Goal: Register for event/course

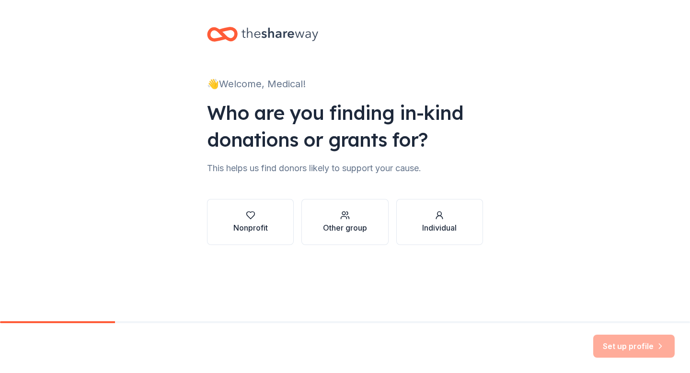
click at [244, 230] on div "Nonprofit" at bounding box center [250, 227] width 34 height 11
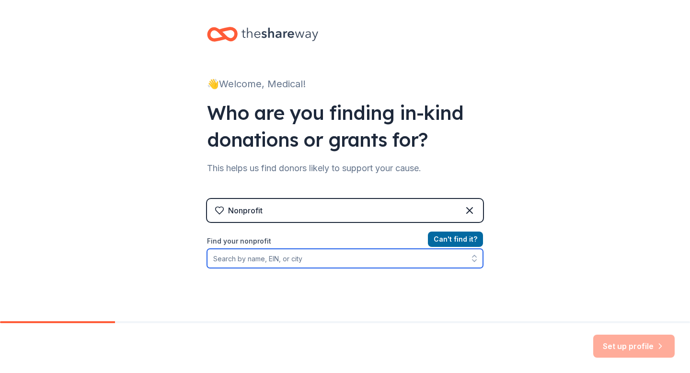
click at [339, 259] on input "Find your nonprofit" at bounding box center [345, 258] width 276 height 19
paste input "[US_EMPLOYER_IDENTIFICATION_NUMBER]"
type input "[US_EMPLOYER_IDENTIFICATION_NUMBER]"
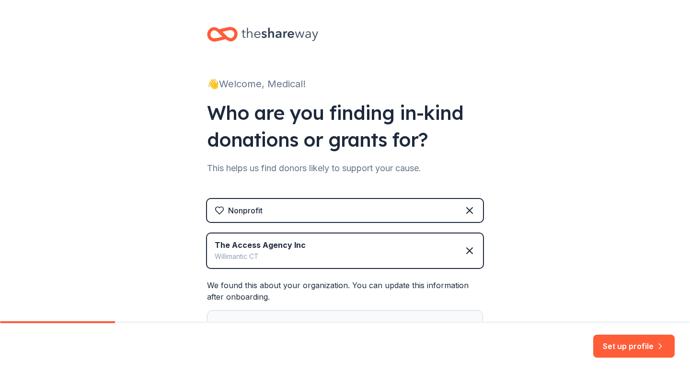
scroll to position [93, 0]
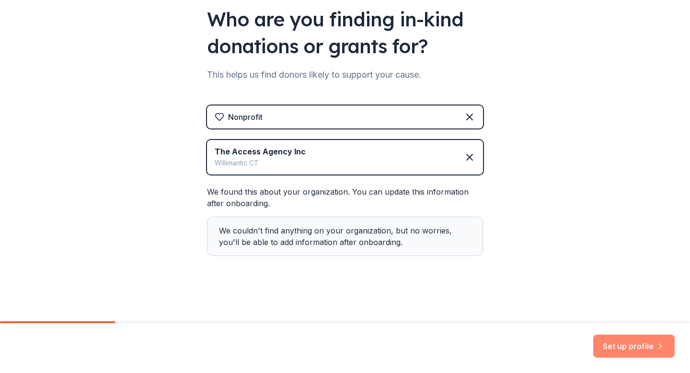
click at [611, 340] on button "Set up profile" at bounding box center [633, 345] width 81 height 23
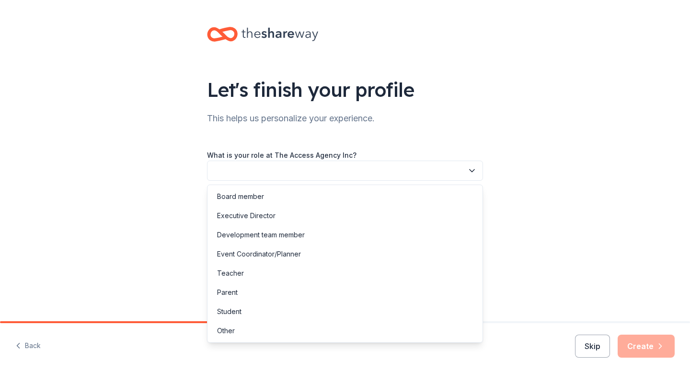
click at [326, 171] on button "button" at bounding box center [345, 170] width 276 height 20
click at [313, 199] on div "Board member" at bounding box center [344, 196] width 271 height 19
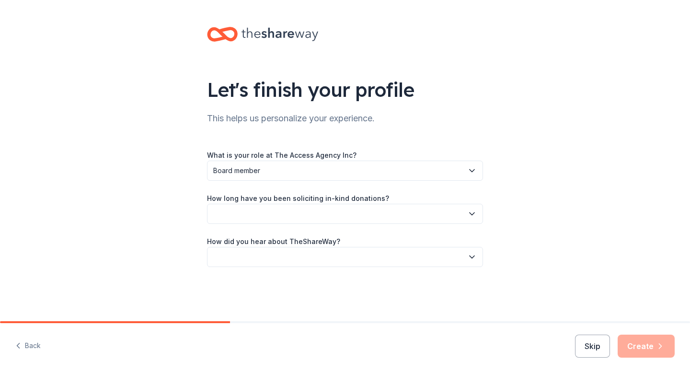
click at [320, 209] on button "button" at bounding box center [345, 214] width 276 height 20
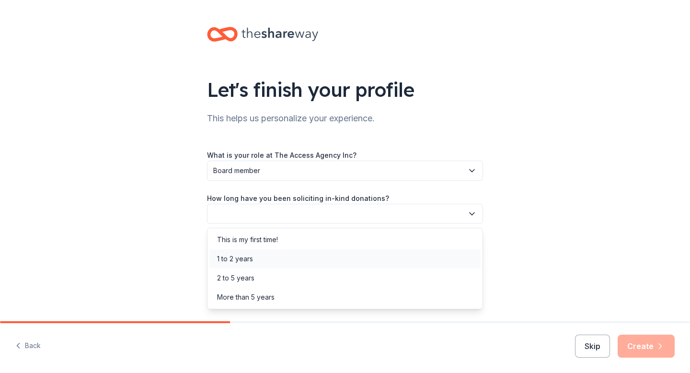
click at [327, 264] on div "1 to 2 years" at bounding box center [344, 258] width 271 height 19
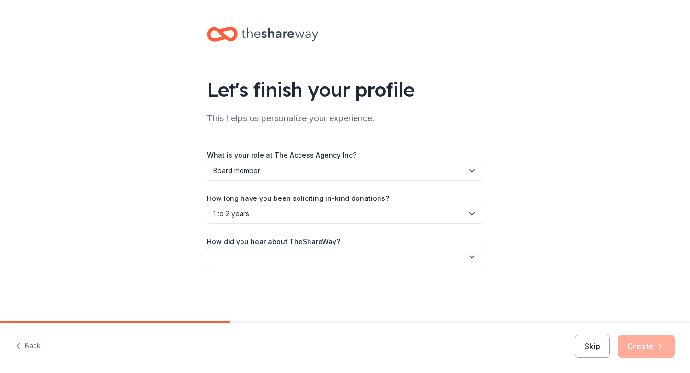
click at [326, 258] on button "button" at bounding box center [345, 257] width 276 height 20
click at [325, 255] on button "button" at bounding box center [345, 257] width 276 height 20
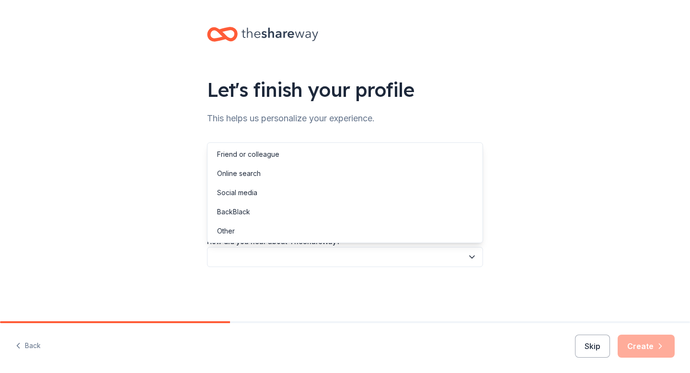
click at [325, 255] on button "button" at bounding box center [345, 257] width 276 height 20
click at [294, 180] on div "Online search" at bounding box center [344, 173] width 271 height 19
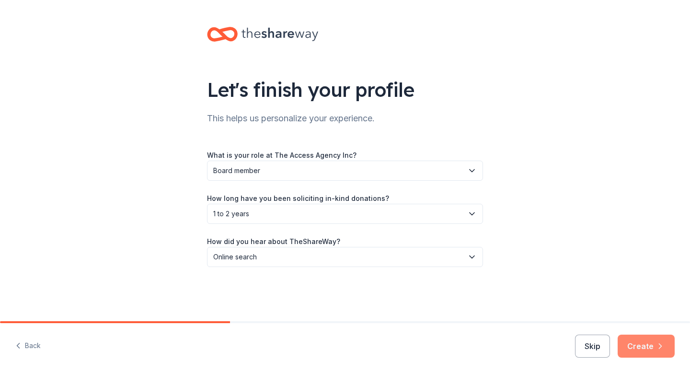
click at [638, 342] on button "Create" at bounding box center [646, 345] width 57 height 23
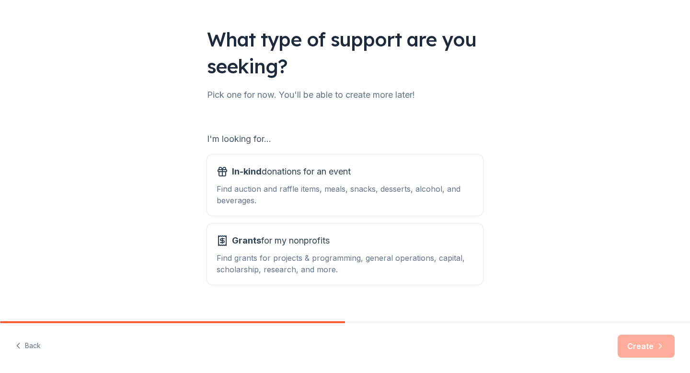
scroll to position [66, 0]
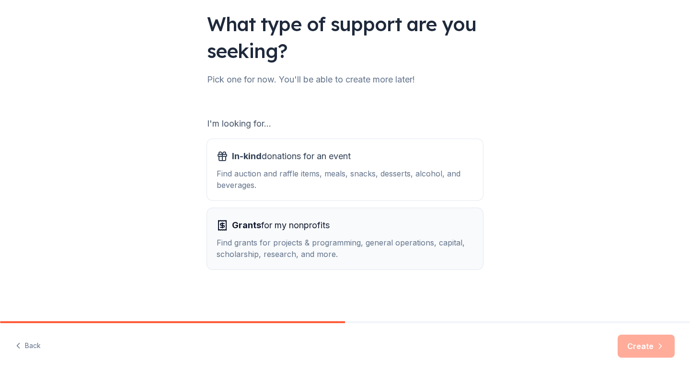
click at [375, 246] on div "Find grants for projects & programming, general operations, capital, scholarshi…" at bounding box center [345, 248] width 257 height 23
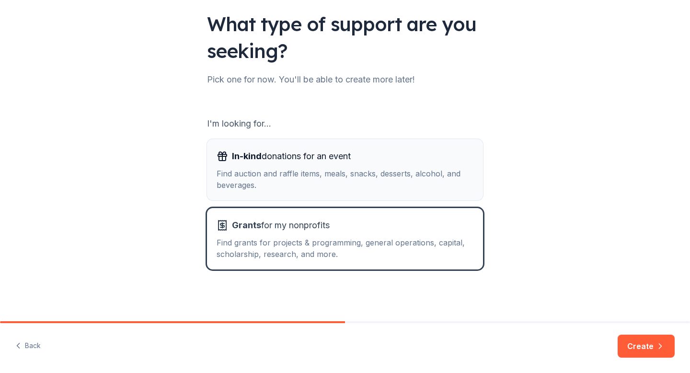
click at [367, 159] on div "In-kind donations for an event" at bounding box center [345, 156] width 257 height 15
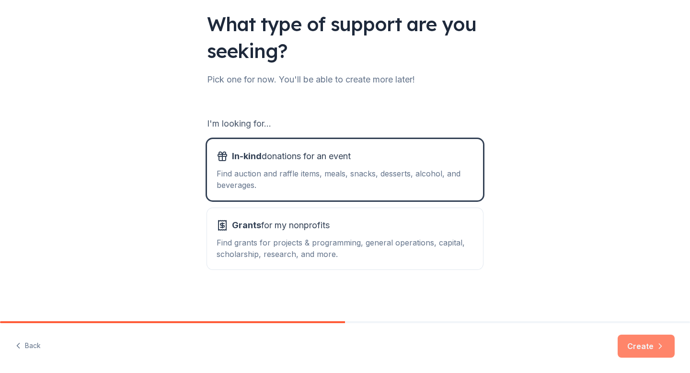
click at [642, 340] on button "Create" at bounding box center [646, 345] width 57 height 23
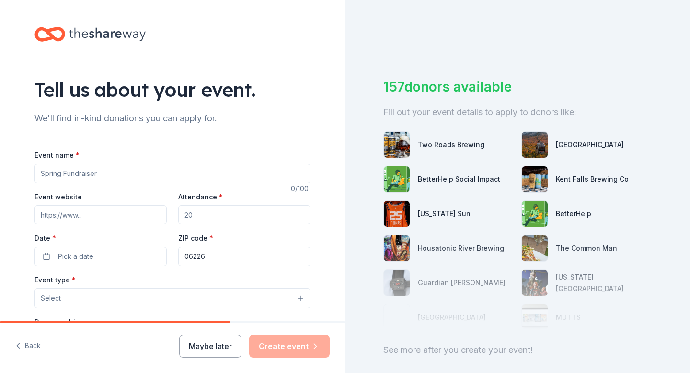
click at [171, 178] on input "Event name *" at bounding box center [172, 173] width 276 height 19
type input "Pop-Up Medical Clinic"
click at [102, 204] on div "Event website" at bounding box center [100, 208] width 132 height 34
click at [102, 214] on input "Event website" at bounding box center [100, 214] width 132 height 19
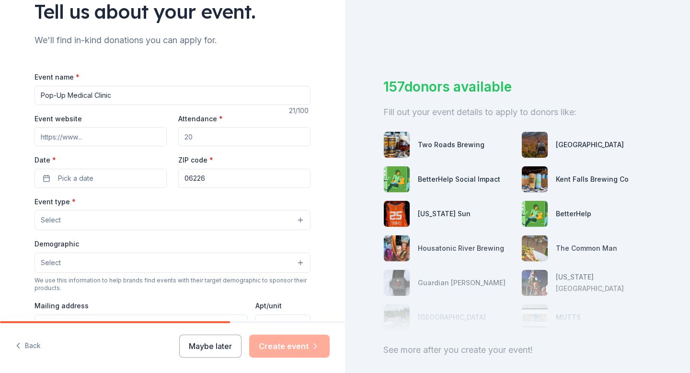
scroll to position [79, 0]
click at [196, 132] on input "Attendance *" at bounding box center [244, 135] width 132 height 19
click at [187, 138] on input "Attendance *" at bounding box center [244, 135] width 132 height 19
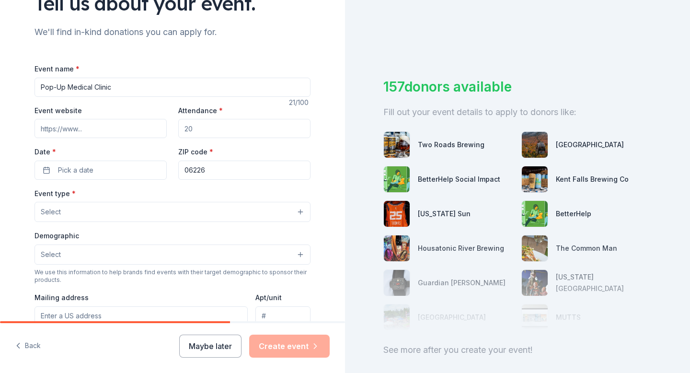
scroll to position [87, 0]
click at [93, 170] on button "Pick a date" at bounding box center [100, 169] width 132 height 19
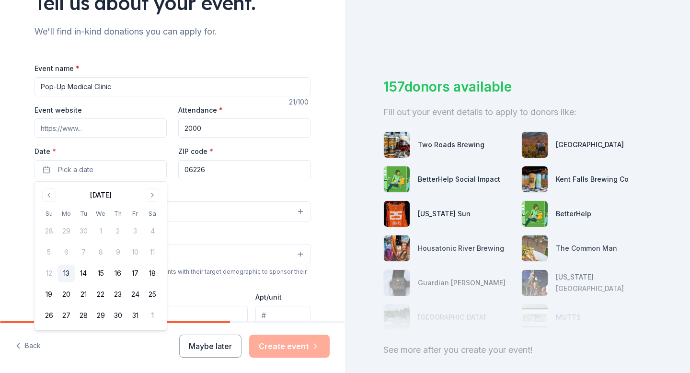
click at [215, 123] on input "2000" at bounding box center [244, 127] width 132 height 19
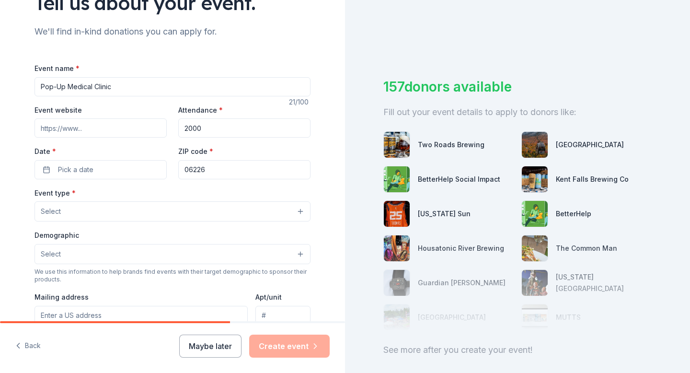
click at [194, 130] on input "2000" at bounding box center [244, 127] width 132 height 19
type input "200"
click at [118, 176] on button "Pick a date" at bounding box center [100, 169] width 132 height 19
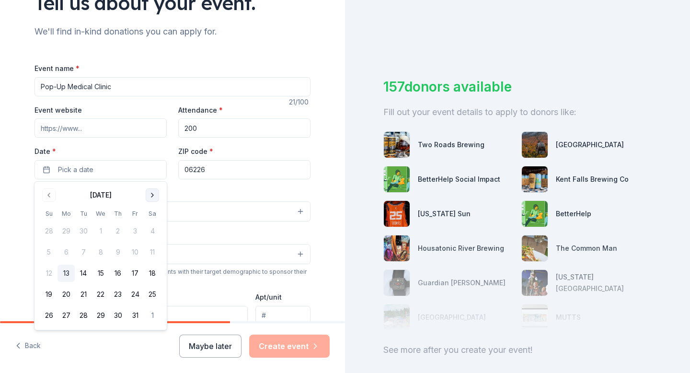
click at [154, 193] on button "Go to next month" at bounding box center [152, 194] width 13 height 13
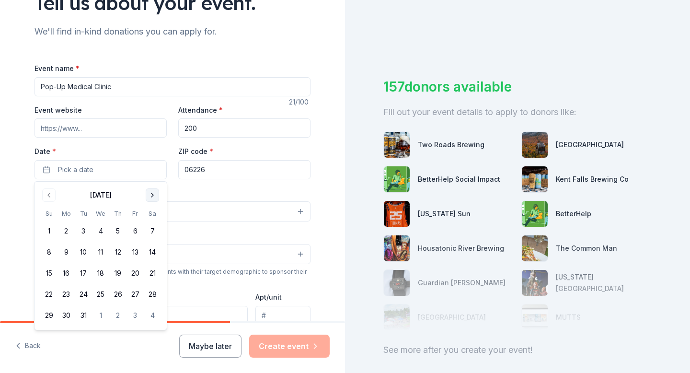
click at [154, 193] on button "Go to next month" at bounding box center [152, 194] width 13 height 13
click at [50, 193] on button "Go to previous month" at bounding box center [48, 194] width 13 height 13
click at [150, 236] on button "7" at bounding box center [152, 230] width 17 height 17
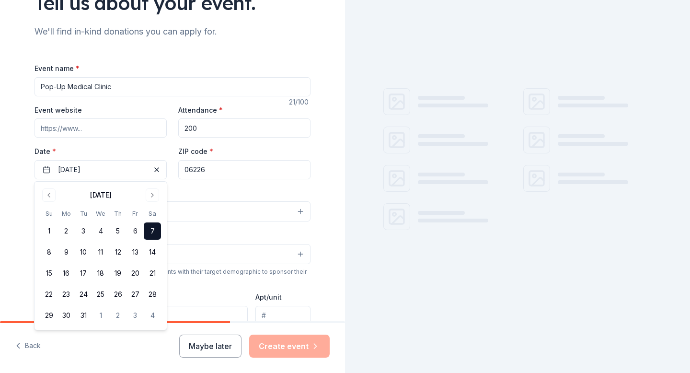
click at [181, 212] on button "Select" at bounding box center [172, 211] width 276 height 20
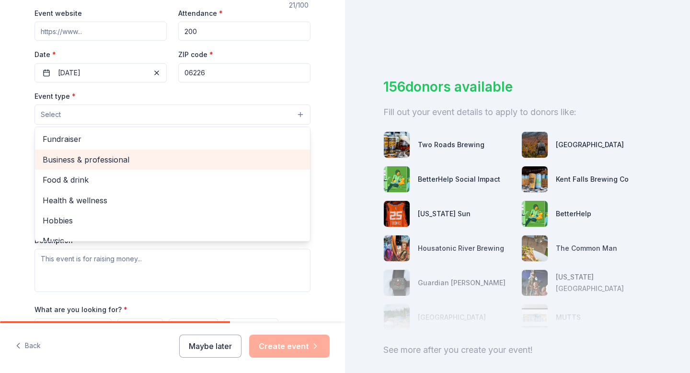
scroll to position [9, 0]
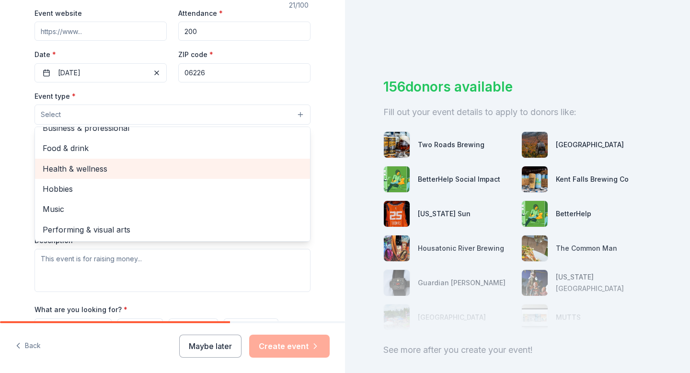
click at [94, 168] on span "Health & wellness" at bounding box center [173, 168] width 260 height 12
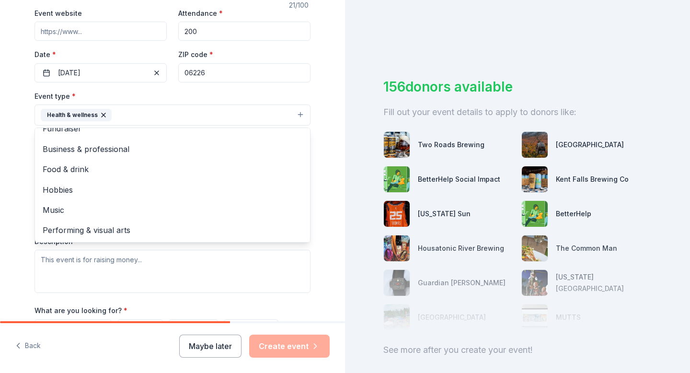
click at [0, 126] on div "Tell us about your event. We'll find in-kind donations you can apply for. Event…" at bounding box center [172, 136] width 345 height 639
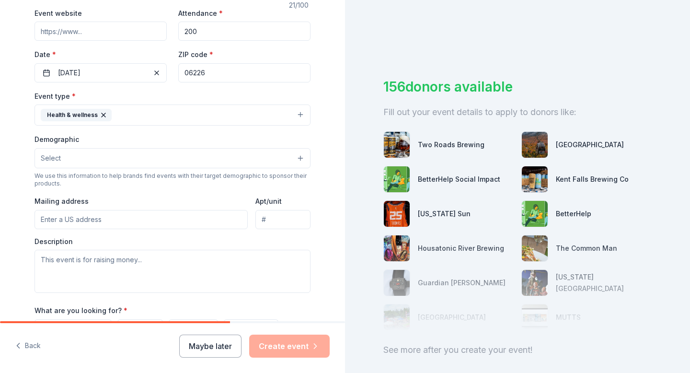
click at [81, 157] on button "Select" at bounding box center [172, 158] width 276 height 20
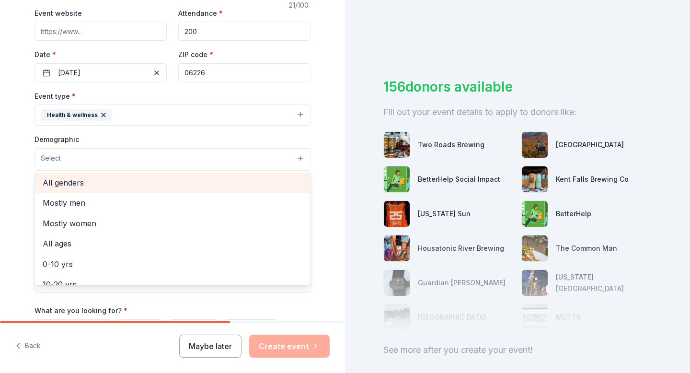
click at [89, 185] on span "All genders" at bounding box center [173, 182] width 260 height 12
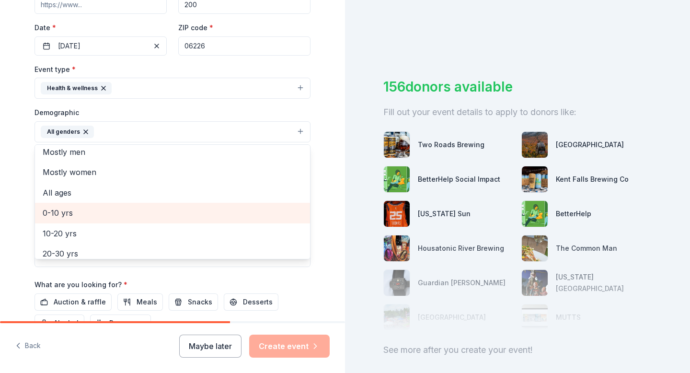
scroll to position [0, 0]
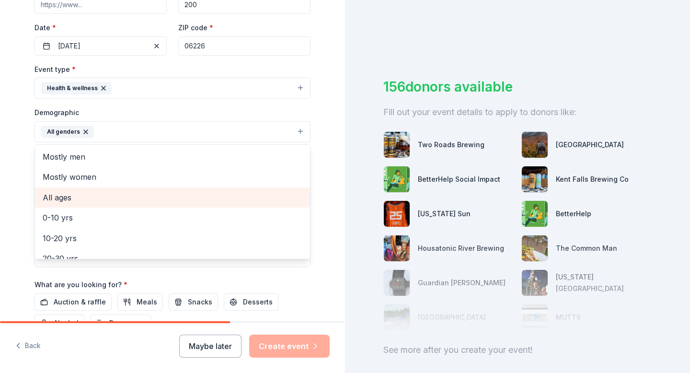
click at [63, 192] on span "All ages" at bounding box center [173, 197] width 260 height 12
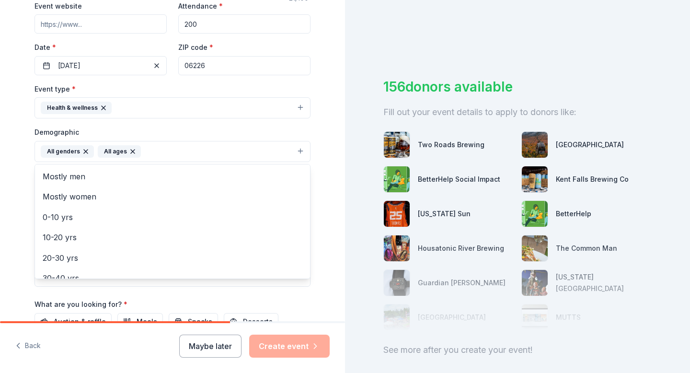
click at [23, 165] on div "Tell us about your event. We'll find in-kind donations you can apply for. Event…" at bounding box center [172, 129] width 307 height 640
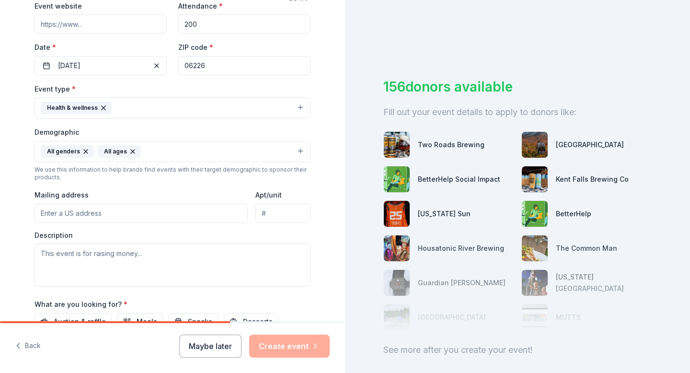
click at [72, 217] on input "Mailing address" at bounding box center [140, 213] width 213 height 19
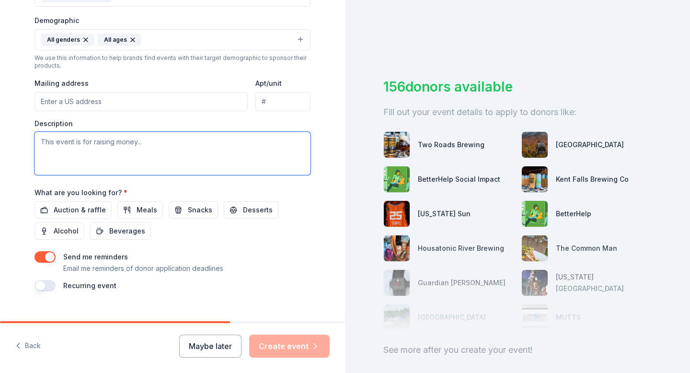
click at [59, 143] on textarea at bounding box center [172, 153] width 276 height 43
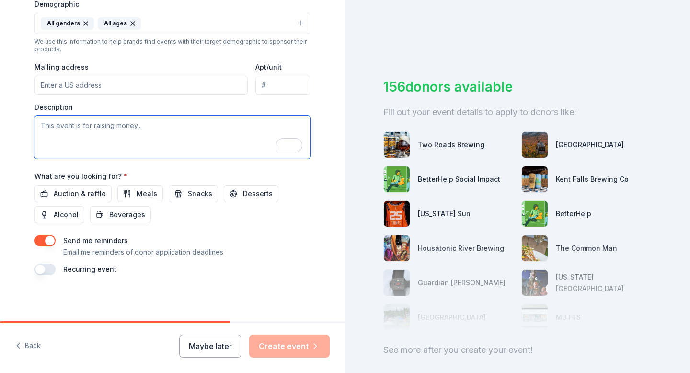
scroll to position [319, 0]
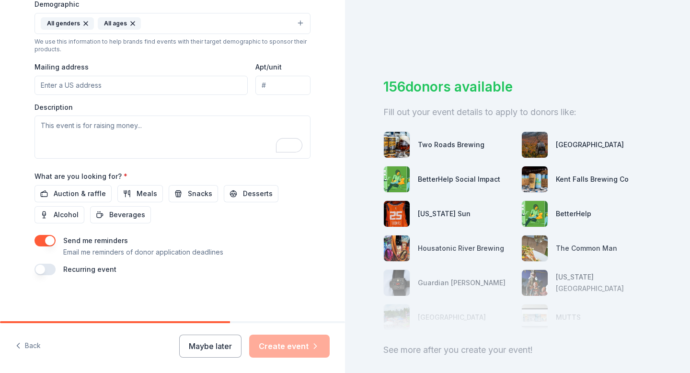
click at [50, 272] on button "button" at bounding box center [44, 268] width 21 height 11
click at [113, 302] on button "[DATE]" at bounding box center [87, 297] width 49 height 19
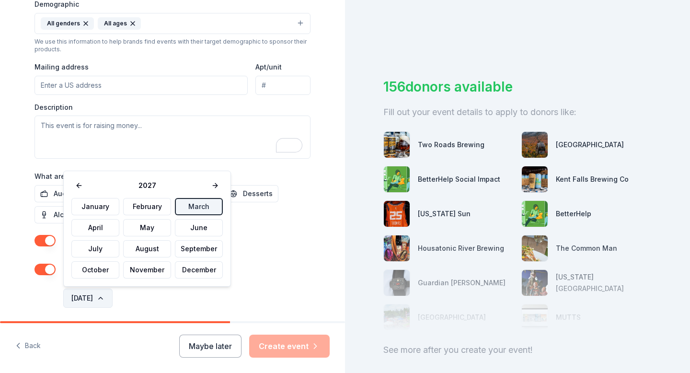
click at [113, 302] on button "[DATE]" at bounding box center [87, 297] width 49 height 19
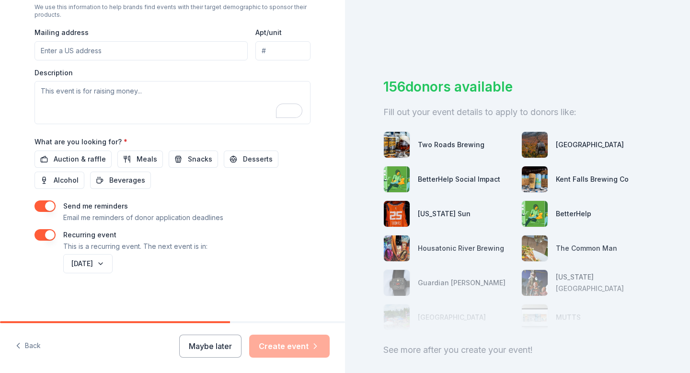
scroll to position [0, 0]
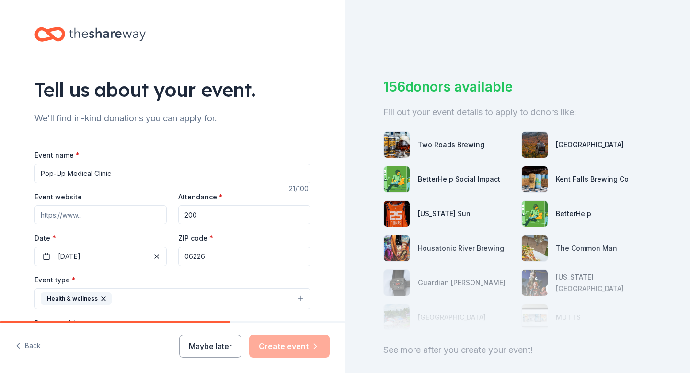
click at [395, 174] on img at bounding box center [397, 179] width 26 height 26
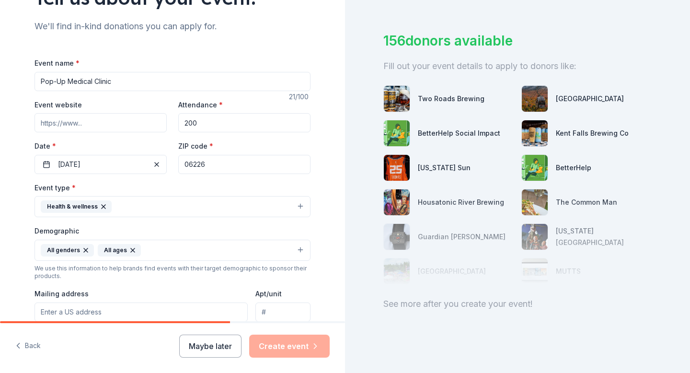
click at [86, 131] on input "Event website" at bounding box center [100, 122] width 132 height 19
click at [125, 122] on input "Event website" at bounding box center [100, 122] width 132 height 19
paste input "[URL][DOMAIN_NAME]"
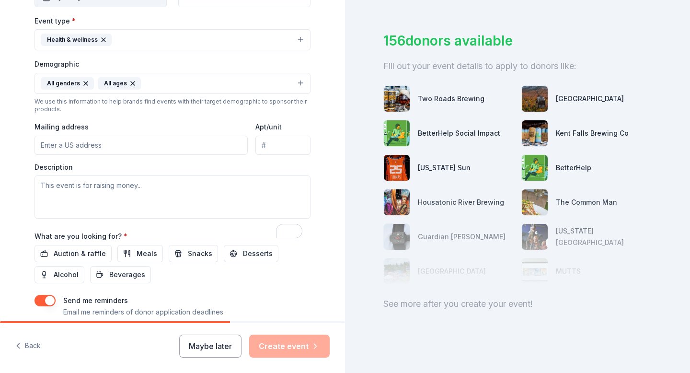
scroll to position [273, 0]
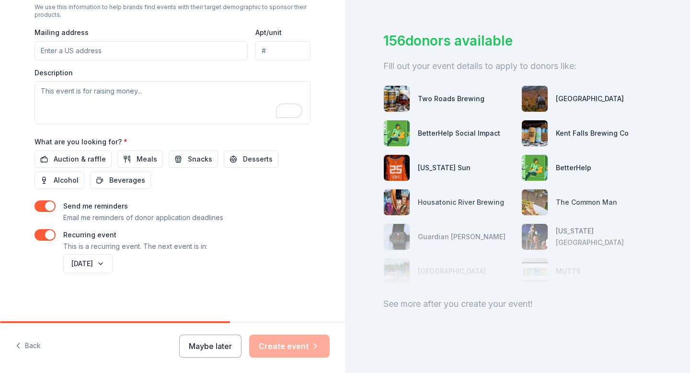
type input "[URL][DOMAIN_NAME]"
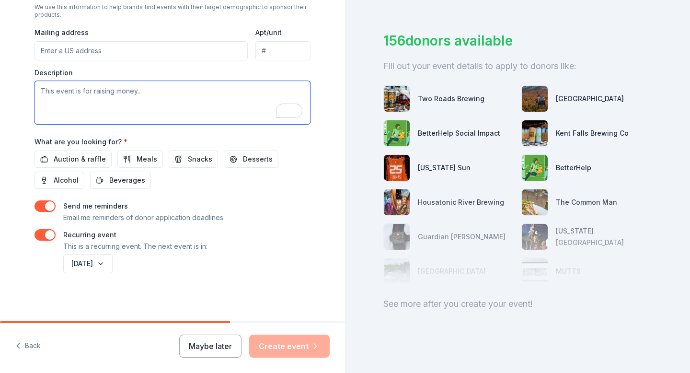
click at [125, 93] on textarea "To enrich screen reader interactions, please activate Accessibility in Grammarl…" at bounding box center [172, 102] width 276 height 43
paste textarea "The Medical Clinic Club, is an undergraduate student organization focused on pr…"
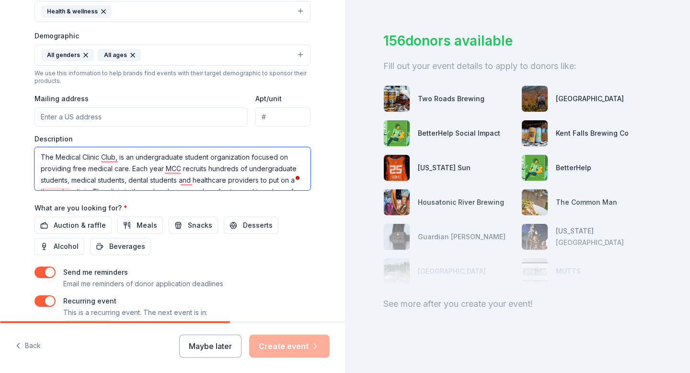
type textarea "The Medical Clinic Club, is an undergraduate student organization focused on pr…"
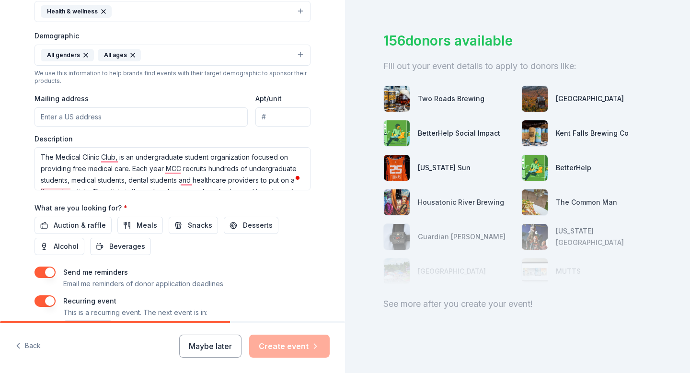
click at [27, 194] on div "Tell us about your event. We'll find in-kind donations you can apply for. Event…" at bounding box center [172, 50] width 307 height 674
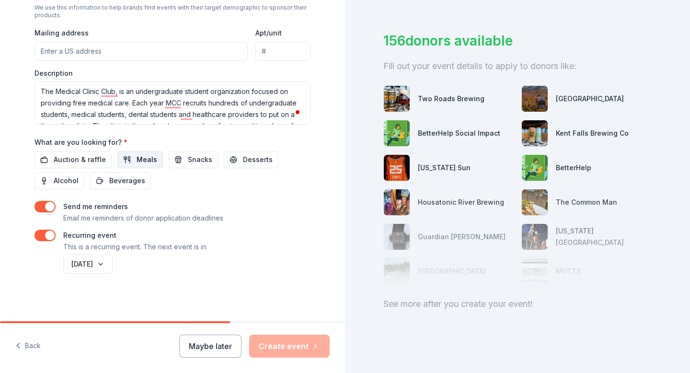
click at [140, 158] on span "Meals" at bounding box center [147, 159] width 21 height 11
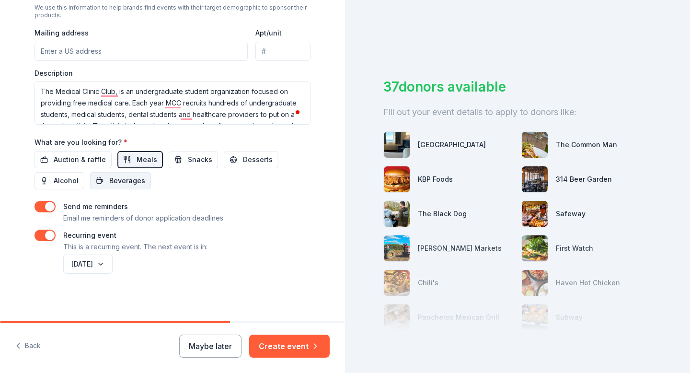
click at [134, 181] on span "Beverages" at bounding box center [127, 180] width 36 height 11
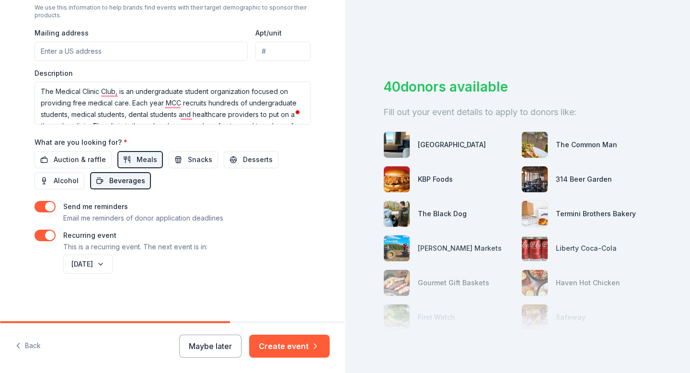
click at [139, 177] on span "Beverages" at bounding box center [127, 180] width 36 height 11
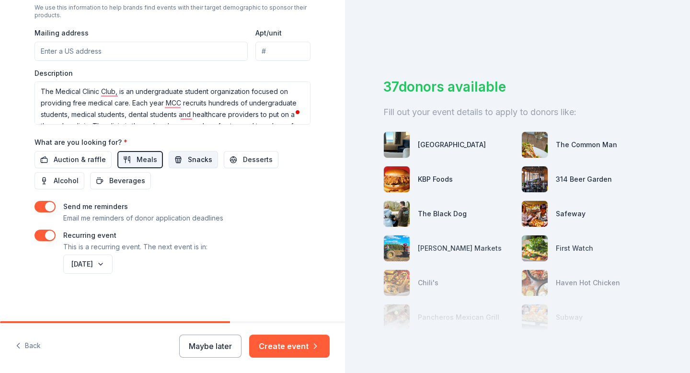
click at [188, 160] on span "Snacks" at bounding box center [200, 159] width 24 height 11
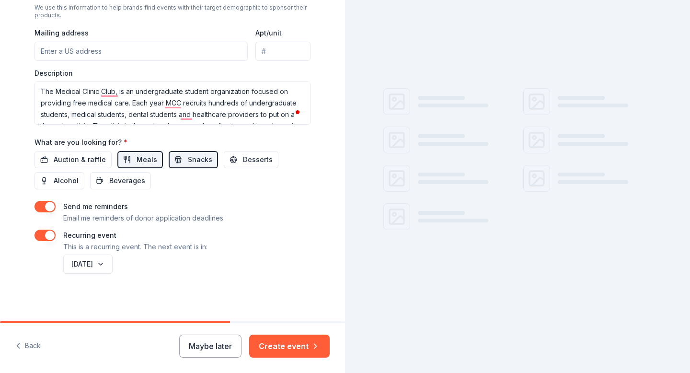
drag, startPoint x: 127, startPoint y: 181, endPoint x: 167, endPoint y: 181, distance: 39.8
click at [134, 181] on span "Beverages" at bounding box center [127, 180] width 36 height 11
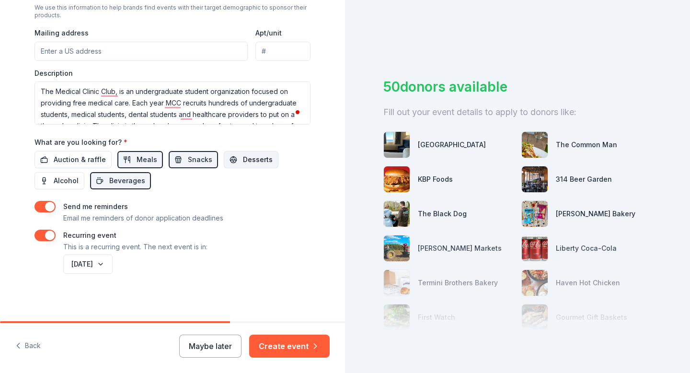
click at [231, 160] on button "Desserts" at bounding box center [251, 159] width 55 height 17
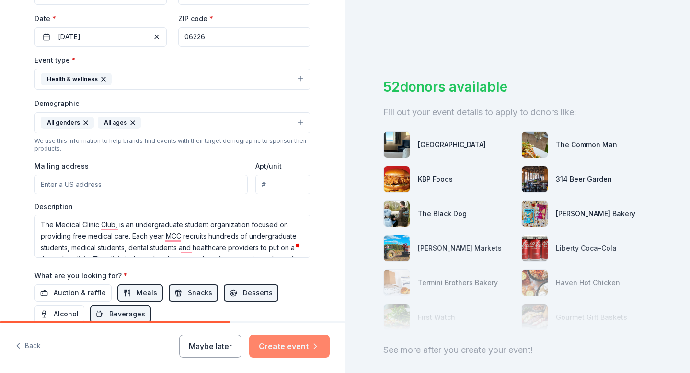
click at [302, 343] on button "Create event" at bounding box center [289, 345] width 80 height 23
